Goal: Task Accomplishment & Management: Manage account settings

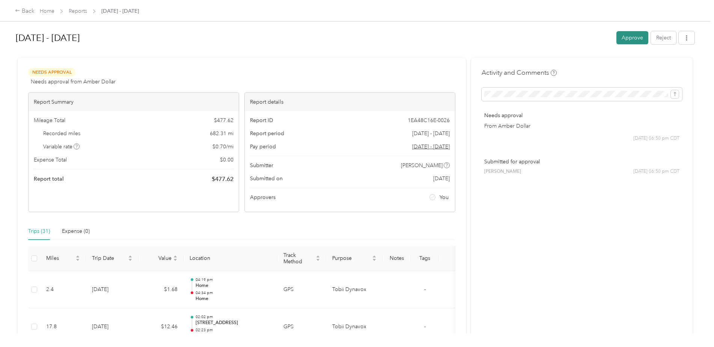
click at [628, 39] on button "Approve" at bounding box center [632, 37] width 32 height 13
click at [633, 40] on button "Approve" at bounding box center [632, 37] width 32 height 13
